Goal: Task Accomplishment & Management: Use online tool/utility

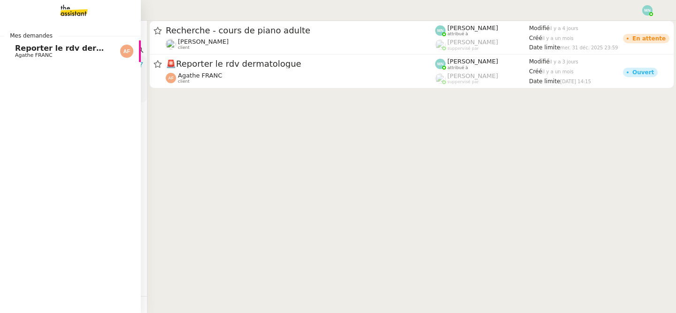
click at [17, 53] on span "Agathe FRANC" at bounding box center [34, 55] width 38 height 6
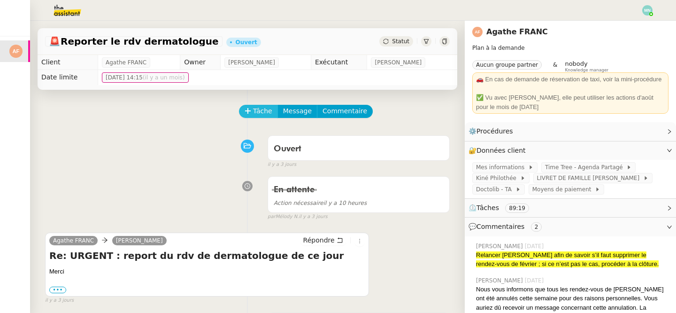
click at [261, 110] on span "Tâche" at bounding box center [262, 111] width 19 height 11
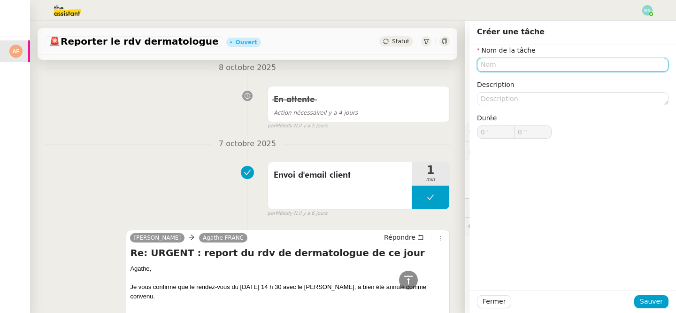
scroll to position [570, 0]
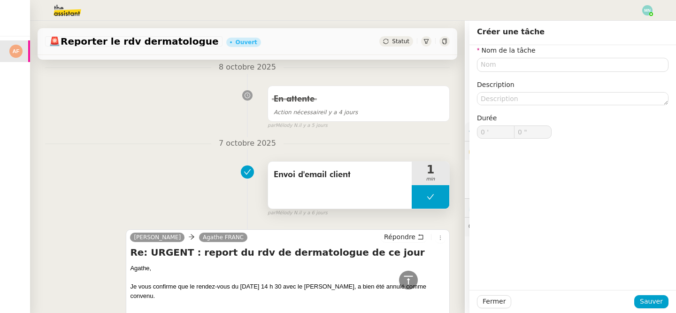
click at [348, 181] on span "Envoi d'email client" at bounding box center [340, 175] width 132 height 14
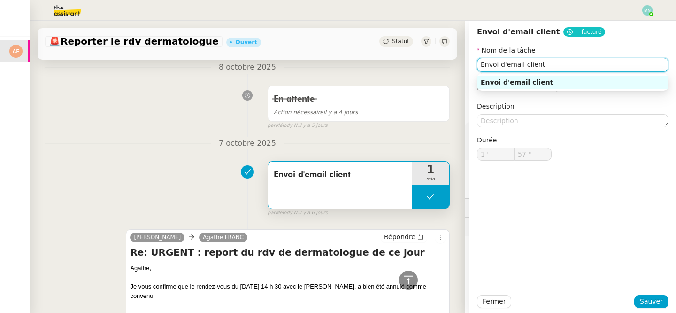
drag, startPoint x: 566, startPoint y: 70, endPoint x: 459, endPoint y: 69, distance: 106.2
click at [459, 69] on app-ticket "🚨 Reporter le rdv dermatologue Ouvert Statut Client Agathe FRANC Owner [PERSON_…" at bounding box center [353, 167] width 646 height 292
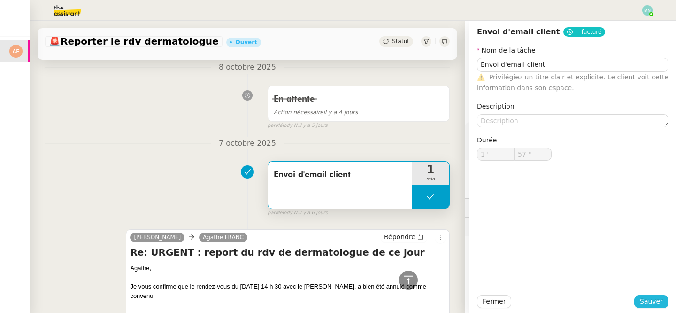
click at [659, 303] on span "Sauver" at bounding box center [651, 301] width 23 height 11
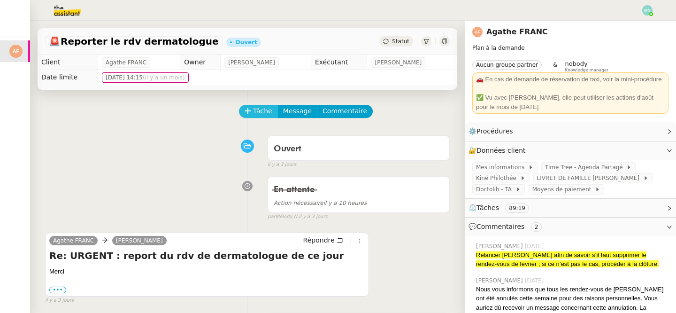
click at [255, 107] on span "Tâche" at bounding box center [262, 111] width 19 height 11
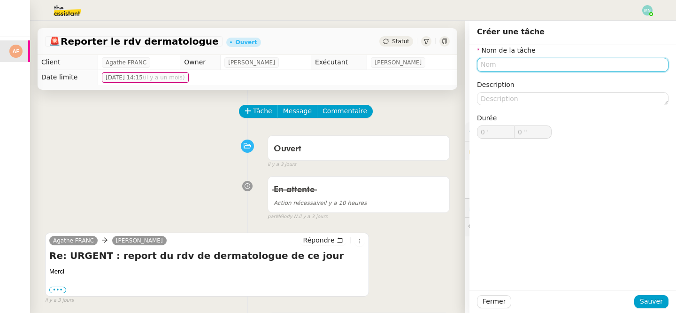
paste input "Envoi d'email client"
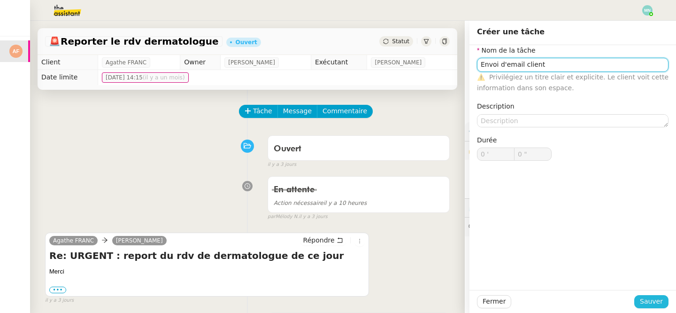
type input "Envoi d'email client"
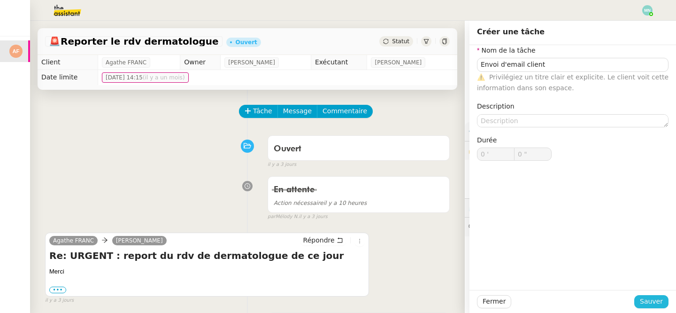
click at [648, 303] on span "Sauver" at bounding box center [651, 301] width 23 height 11
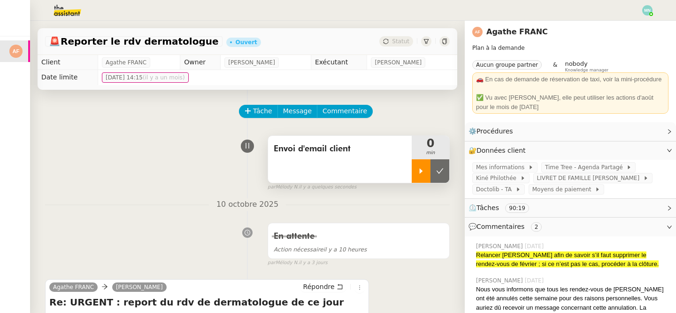
click at [426, 170] on div at bounding box center [421, 170] width 19 height 23
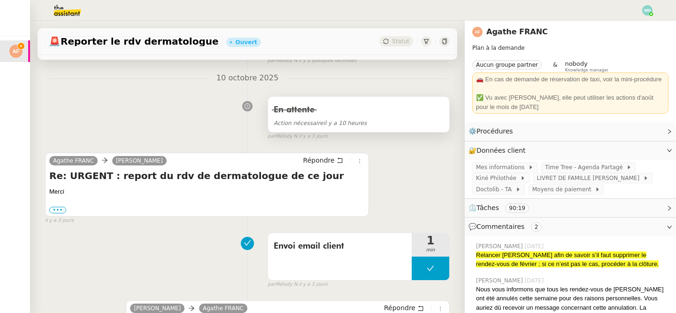
scroll to position [161, 0]
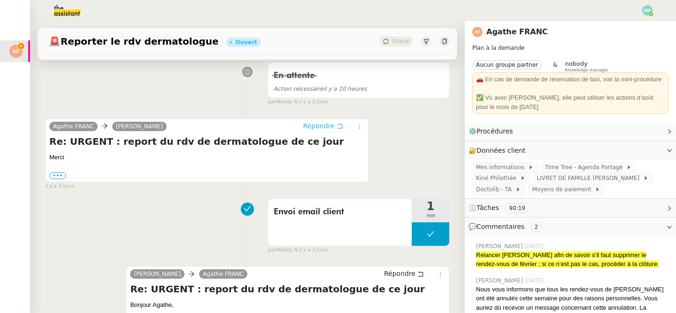
click at [315, 126] on span "Répondre" at bounding box center [318, 125] width 31 height 9
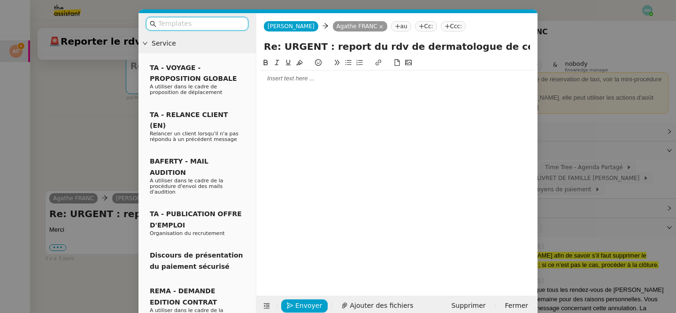
click at [193, 22] on input "text" at bounding box center [200, 23] width 85 height 11
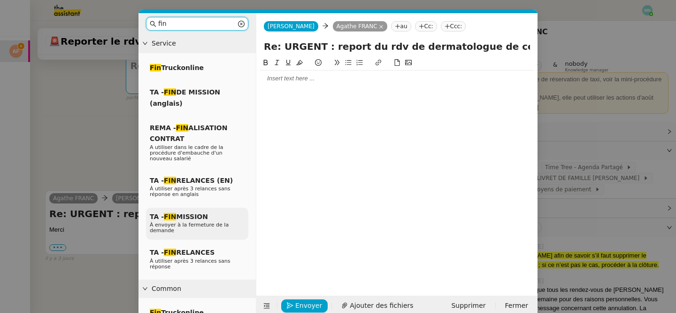
type input "fin"
click at [191, 228] on p "À envoyer à la fermeture de la demande" at bounding box center [197, 227] width 95 height 11
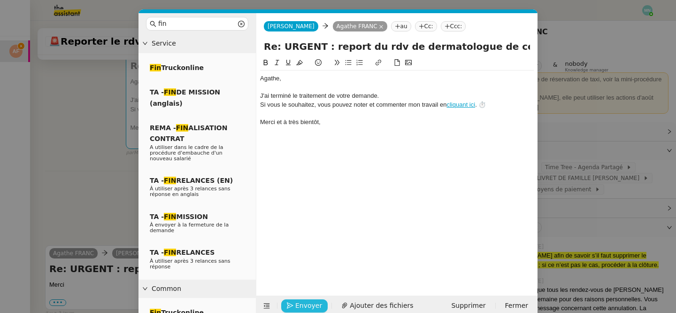
click at [309, 304] on span "Envoyer" at bounding box center [308, 305] width 27 height 11
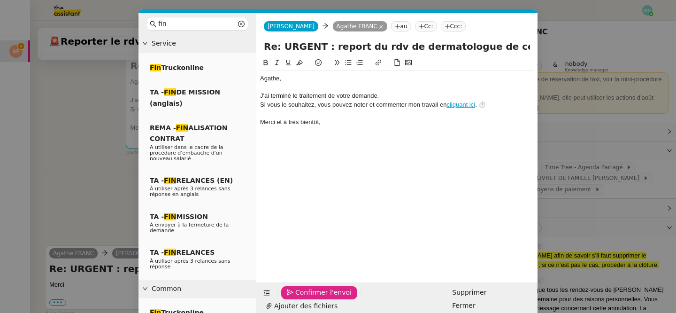
click at [309, 298] on span "Confirmer l'envoi" at bounding box center [323, 292] width 56 height 11
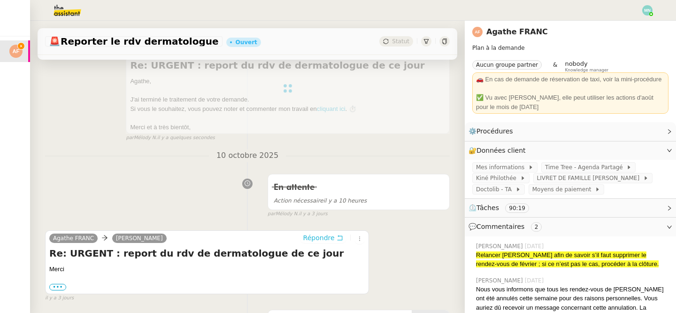
scroll to position [0, 0]
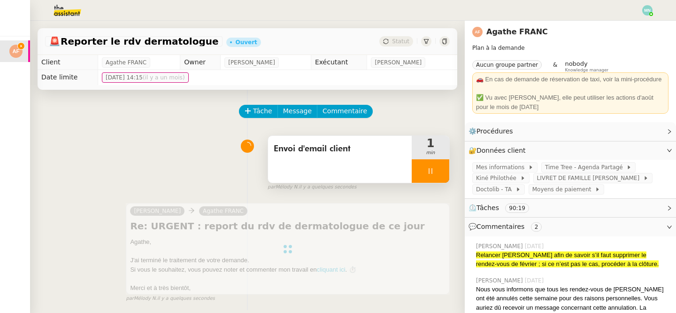
click at [421, 172] on div at bounding box center [431, 170] width 38 height 23
click at [437, 172] on icon at bounding box center [440, 171] width 8 height 8
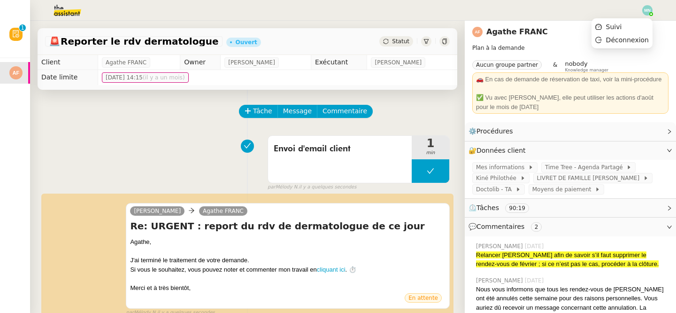
click at [648, 8] on img at bounding box center [648, 10] width 10 height 10
click at [634, 23] on li "Suivi" at bounding box center [622, 26] width 61 height 13
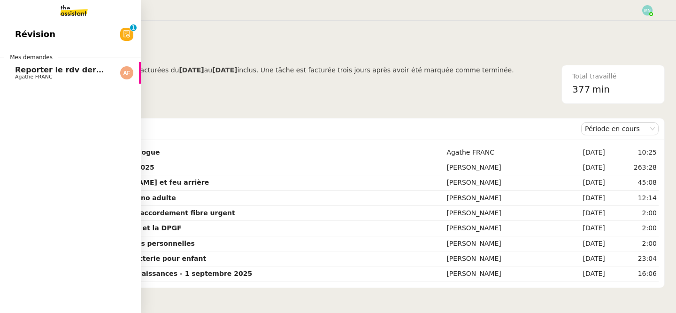
click at [61, 73] on span "Reporter le rdv dermatologue" at bounding box center [78, 69] width 126 height 9
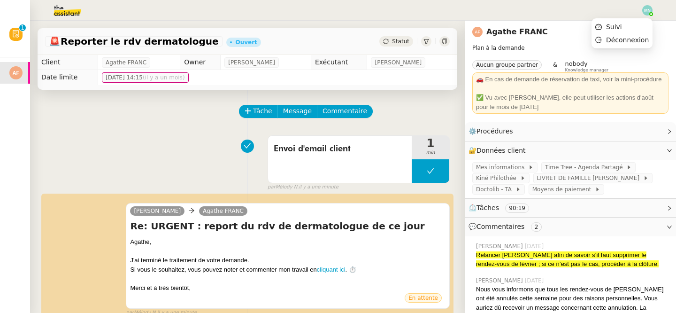
click at [649, 10] on img at bounding box center [648, 10] width 10 height 10
click at [632, 29] on li "Suivi" at bounding box center [622, 26] width 61 height 13
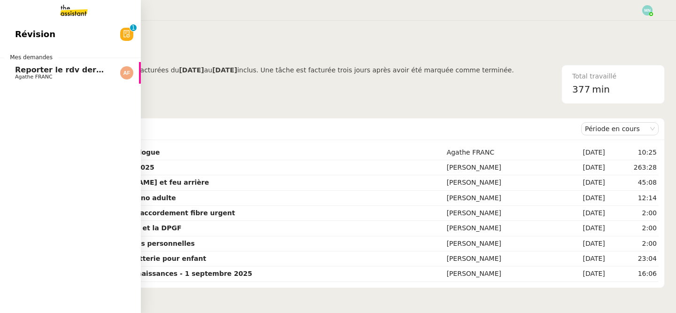
click at [35, 68] on span "Reporter le rdv dermatologue" at bounding box center [78, 69] width 126 height 9
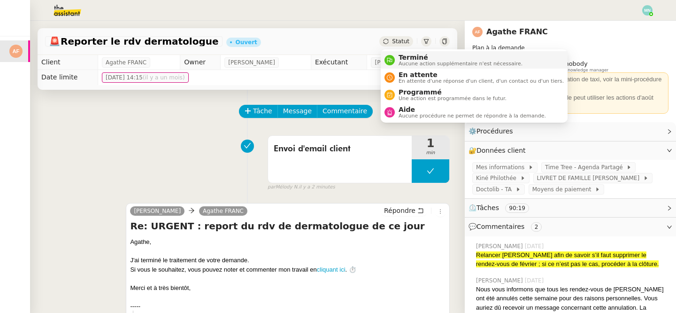
click at [421, 59] on span "Terminé" at bounding box center [461, 58] width 124 height 8
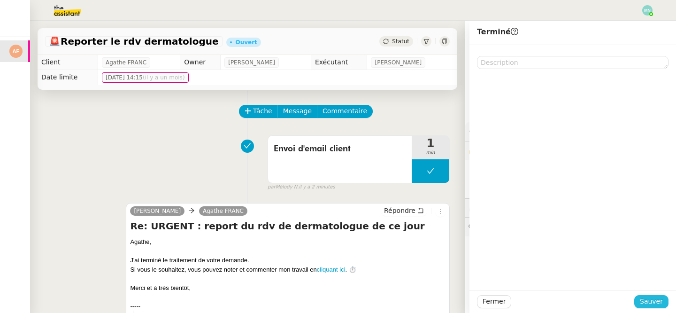
click at [653, 298] on span "Sauver" at bounding box center [651, 301] width 23 height 11
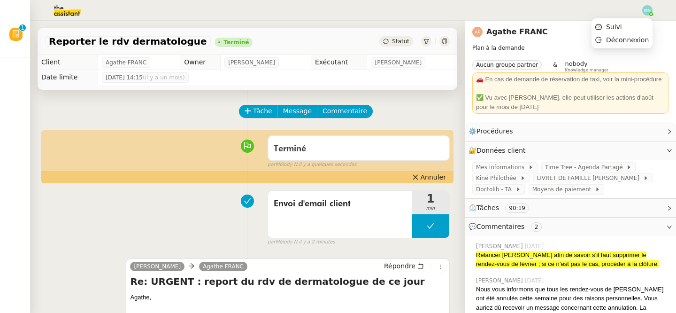
click at [648, 13] on img at bounding box center [648, 10] width 10 height 10
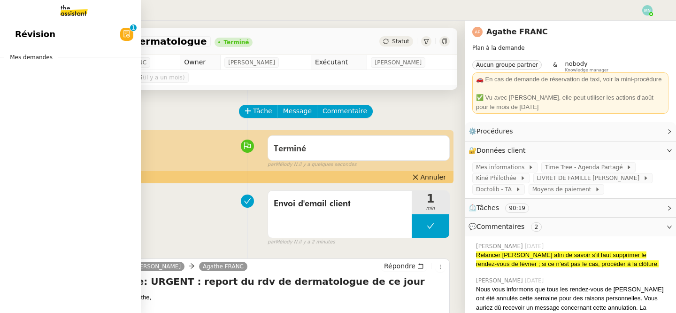
click at [39, 59] on span "Mes demandes" at bounding box center [31, 57] width 54 height 9
click at [56, 13] on img at bounding box center [66, 10] width 73 height 21
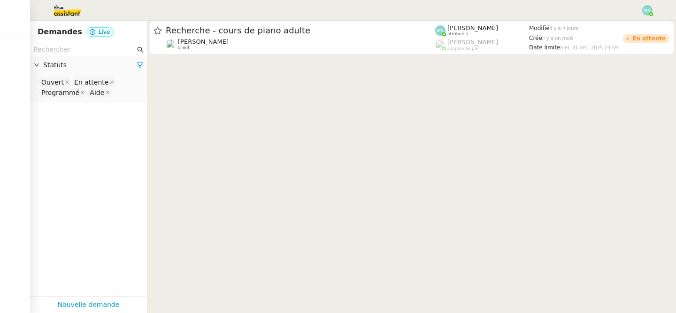
click at [71, 8] on img at bounding box center [59, 10] width 73 height 21
